Goal: Register for event/course

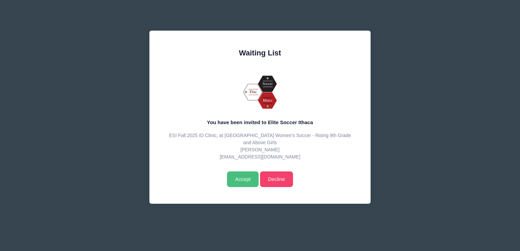
click at [236, 179] on input "Accept" at bounding box center [243, 179] width 32 height 16
click at [241, 177] on input "Accept" at bounding box center [243, 179] width 32 height 16
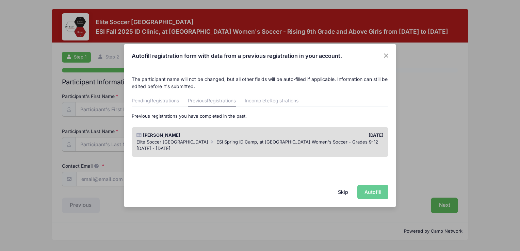
click at [375, 191] on div "Skip Autofill" at bounding box center [260, 192] width 272 height 30
click at [343, 191] on button "Skip" at bounding box center [343, 192] width 24 height 15
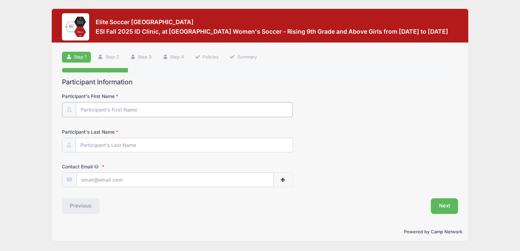
click at [143, 108] on input "Participant's First Name" at bounding box center [184, 109] width 217 height 15
type input "Isabella"
type input "Cutter"
type input "isabellakcutter@gmail.com"
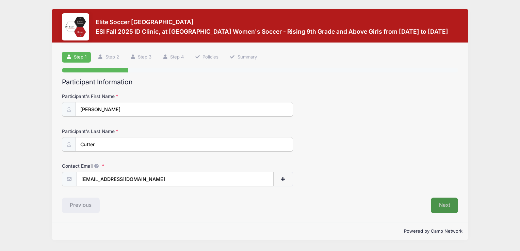
click at [443, 208] on button "Next" at bounding box center [444, 206] width 28 height 16
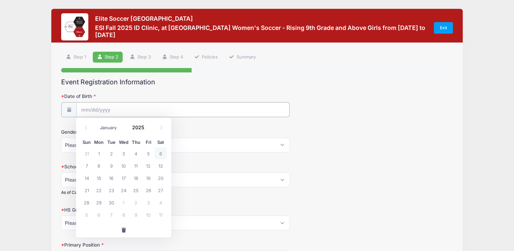
click at [164, 111] on input "Date of Birth" at bounding box center [183, 109] width 213 height 15
click at [99, 103] on input "Date of Birth" at bounding box center [183, 109] width 213 height 15
click at [91, 107] on input "Date of Birth" at bounding box center [183, 109] width 213 height 15
click at [147, 130] on span at bounding box center [148, 130] width 5 height 5
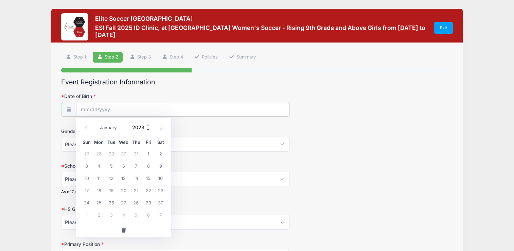
click at [147, 130] on span at bounding box center [148, 130] width 5 height 5
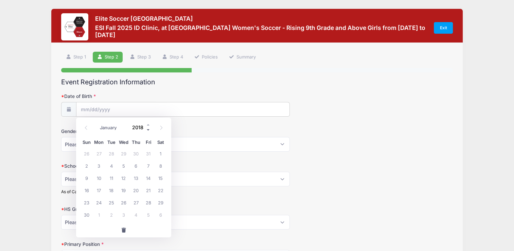
click at [147, 130] on span at bounding box center [148, 130] width 5 height 5
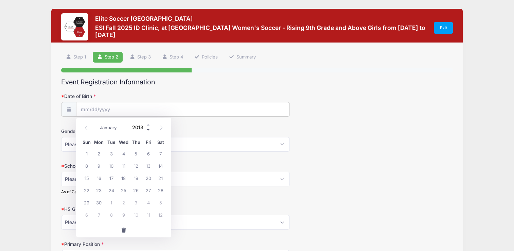
click at [147, 130] on span at bounding box center [148, 130] width 5 height 5
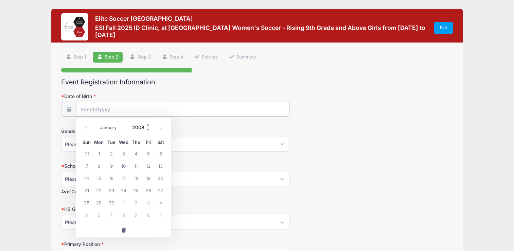
click at [148, 125] on span at bounding box center [148, 124] width 5 height 5
type input "2009"
click at [120, 129] on select "January February March April May June July August September October November De…" at bounding box center [112, 127] width 30 height 9
select select "7"
click at [97, 123] on select "January February March April May June July August September October November De…" at bounding box center [112, 127] width 30 height 9
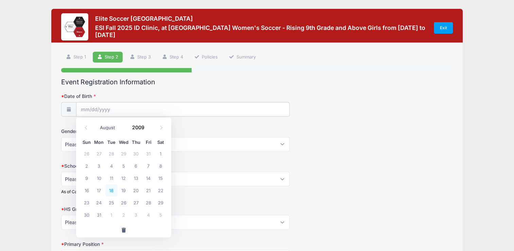
click at [112, 189] on span "18" at bounding box center [111, 190] width 12 height 12
type input "08/18/2009"
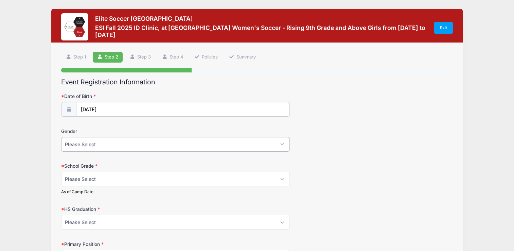
click at [118, 145] on select "Please Select Female Male" at bounding box center [175, 144] width 229 height 15
select select "Female"
click at [61, 137] on select "Please Select Female Male" at bounding box center [175, 144] width 229 height 15
click at [92, 178] on select "Please Select Freshman Sophomore Junior Senior Graduated HS" at bounding box center [175, 179] width 229 height 15
select select "Junior"
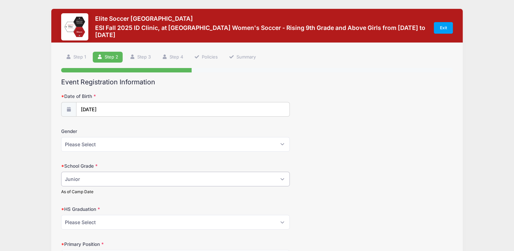
click at [61, 172] on select "Please Select Freshman Sophomore Junior Senior Graduated HS" at bounding box center [175, 179] width 229 height 15
click at [112, 224] on select "Please Select 2021 2022 2023 2024 2025 2026 2027 2028 2029 2030" at bounding box center [175, 222] width 229 height 15
select select "2027"
click at [61, 215] on select "Please Select 2021 2022 2023 2024 2025 2026 2027 2028 2029 2030" at bounding box center [175, 222] width 229 height 15
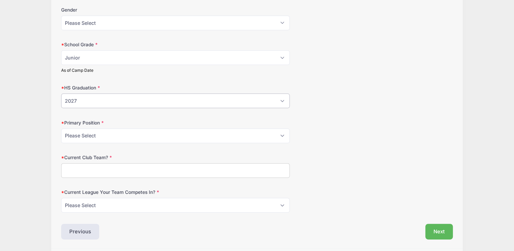
scroll to position [125, 0]
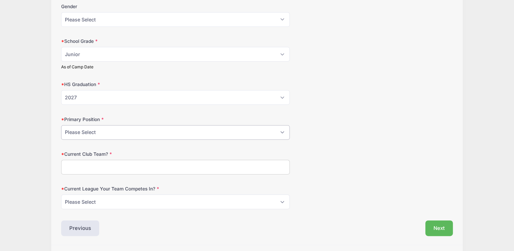
click at [243, 133] on select "Please Select GK Center Defender Wide Defender Center Midfielder Wide Forward C…" at bounding box center [175, 132] width 229 height 15
select select "GK"
click at [61, 125] on select "Please Select GK Center Defender Wide Defender Center Midfielder Wide Forward C…" at bounding box center [175, 132] width 229 height 15
click at [155, 171] on input "Current Club Team?" at bounding box center [175, 167] width 229 height 15
type input "FSA FC ECNL-RL 2009"
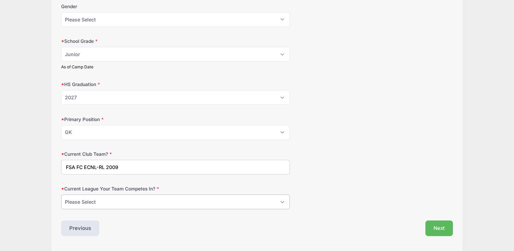
click at [141, 199] on select "Please Select ECNL ECRL GA Other" at bounding box center [175, 202] width 229 height 15
select select "ECRL"
click at [61, 195] on select "Please Select ECNL ECRL GA Other" at bounding box center [175, 202] width 229 height 15
click at [441, 229] on button "Next" at bounding box center [440, 228] width 28 height 16
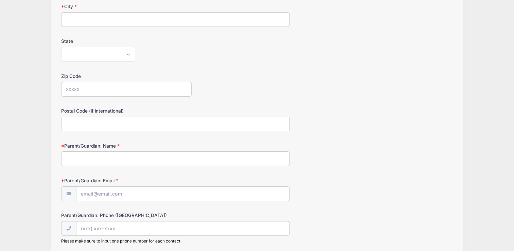
scroll to position [0, 0]
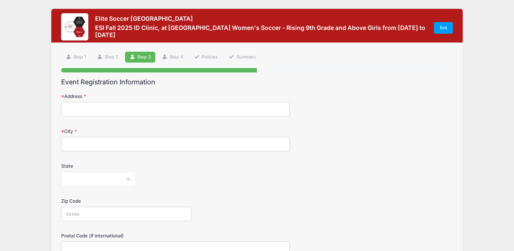
click at [142, 104] on input "Address" at bounding box center [175, 109] width 229 height 15
type input "126 Greystone Ave, Bristol, Connecticut, 06010-7232, US"
type input "Bristol"
select select "CT"
type input "06010"
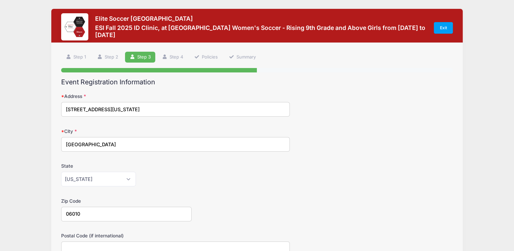
type input "06010"
type input "Amy Cutter"
type input "braytonal@yahoo.com"
type input "(860) 965-7950"
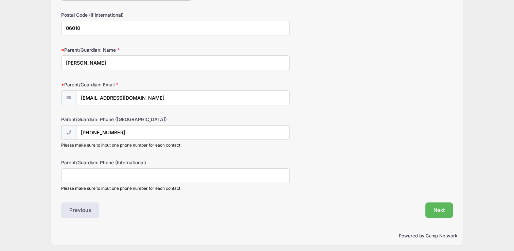
scroll to position [222, 0]
click at [441, 207] on button "Next" at bounding box center [440, 209] width 28 height 16
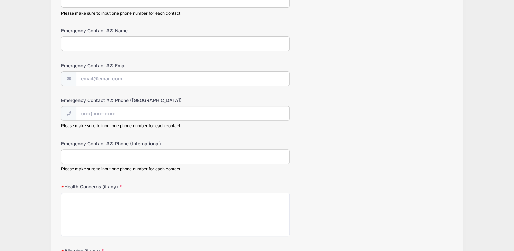
scroll to position [0, 0]
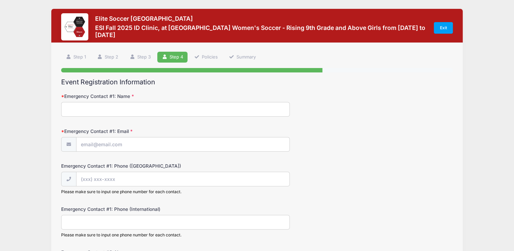
click at [170, 103] on input "Emergency Contact #1: Name" at bounding box center [175, 109] width 229 height 15
type input "Jake Cutter"
type input "jaboc@yahoo.com"
type input "(860) 989-5389"
type input "Lisa Brayton"
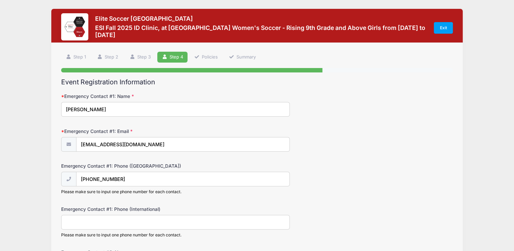
type input "(860) 965-6066"
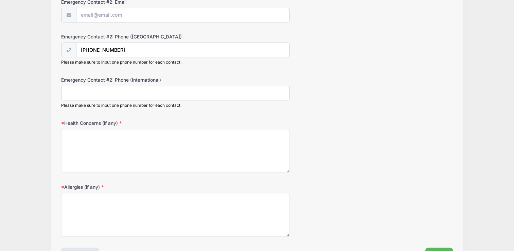
scroll to position [293, 0]
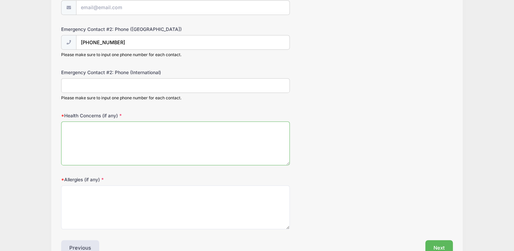
click at [255, 136] on textarea "Health Concerns (if any)" at bounding box center [175, 143] width 229 height 44
type textarea "Bee Allergy / Celiac"
drag, startPoint x: 116, startPoint y: 126, endPoint x: 61, endPoint y: 132, distance: 56.1
click at [61, 132] on div "Step 4 /7 Step 1 Step 2 Step 3 Step 4 Policies Summary Participant Information …" at bounding box center [257, 7] width 412 height 515
click at [72, 189] on textarea "Allergies (if any)" at bounding box center [175, 207] width 229 height 44
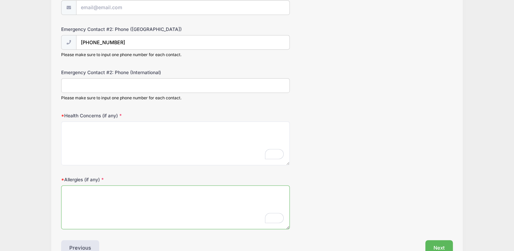
paste textarea "Bee Allergy / Celiac"
type textarea "Bee Allergy / Celiac"
click at [80, 134] on textarea "Health Concerns (if any)" at bounding box center [175, 143] width 229 height 44
type textarea "n/a"
click at [439, 242] on button "Next" at bounding box center [440, 248] width 28 height 16
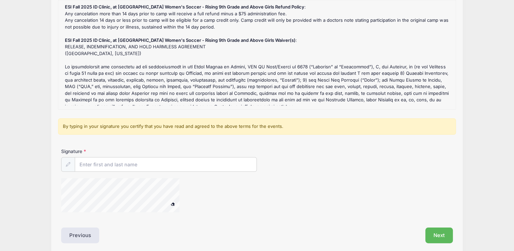
scroll to position [100, 0]
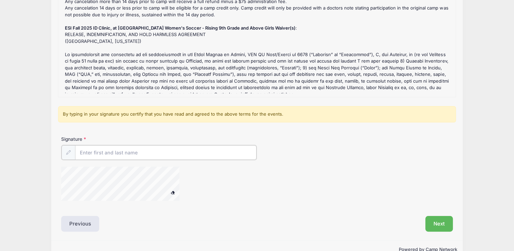
click at [133, 152] on input "Signature" at bounding box center [166, 152] width 182 height 15
type input "Amy Lynn Cutter"
click at [445, 218] on button "Next" at bounding box center [440, 223] width 28 height 16
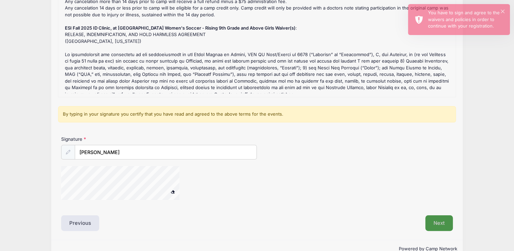
click at [441, 219] on button "Next" at bounding box center [440, 223] width 28 height 16
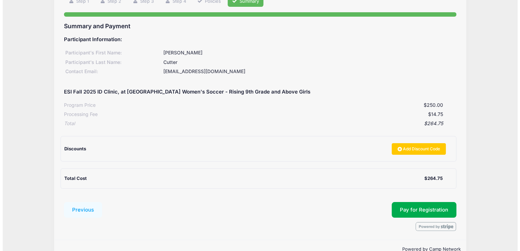
scroll to position [71, 0]
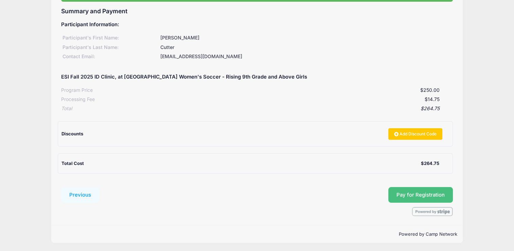
click at [421, 196] on button "Pay for Registration" at bounding box center [421, 195] width 65 height 16
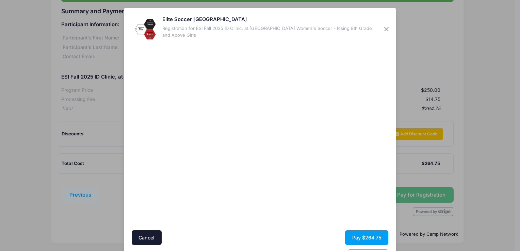
click at [302, 186] on div at bounding box center [325, 138] width 125 height 180
click at [362, 238] on button "Pay $264.75" at bounding box center [366, 237] width 43 height 15
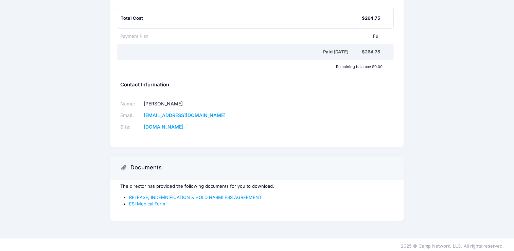
scroll to position [192, 0]
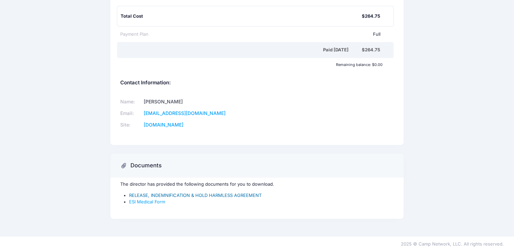
click at [240, 194] on link "RELEASE, INDEMNIFICATION & HOLD HARMLESS AGREEMENT" at bounding box center [195, 194] width 133 height 5
click at [151, 203] on link "ESI Medical Form" at bounding box center [147, 201] width 36 height 5
click at [184, 122] on link "www.elitesoccerithaca.com" at bounding box center [164, 125] width 40 height 6
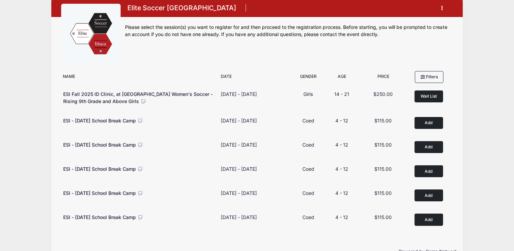
scroll to position [11, 0]
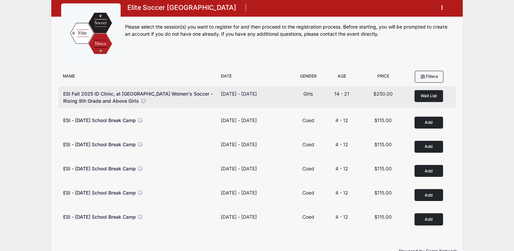
click at [232, 92] on div "[DATE] - [DATE]" at bounding box center [239, 93] width 36 height 7
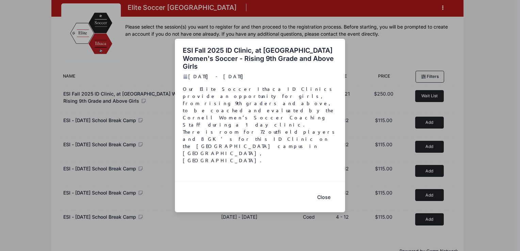
click at [323, 190] on button "Close" at bounding box center [323, 197] width 27 height 15
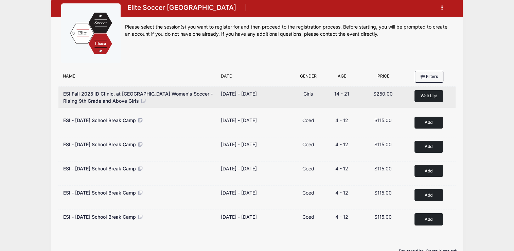
click at [83, 95] on span "ESI Fall 2025 ID Clinic, at [GEOGRAPHIC_DATA] Women's Soccer - Rising 9th Grade…" at bounding box center [138, 97] width 150 height 13
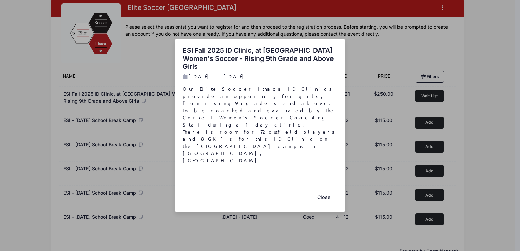
click at [328, 190] on button "Close" at bounding box center [323, 197] width 27 height 15
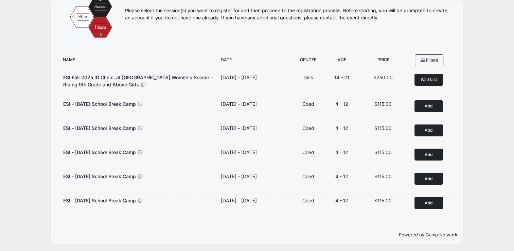
scroll to position [0, 0]
